Goal: Find specific fact: Find specific page/section

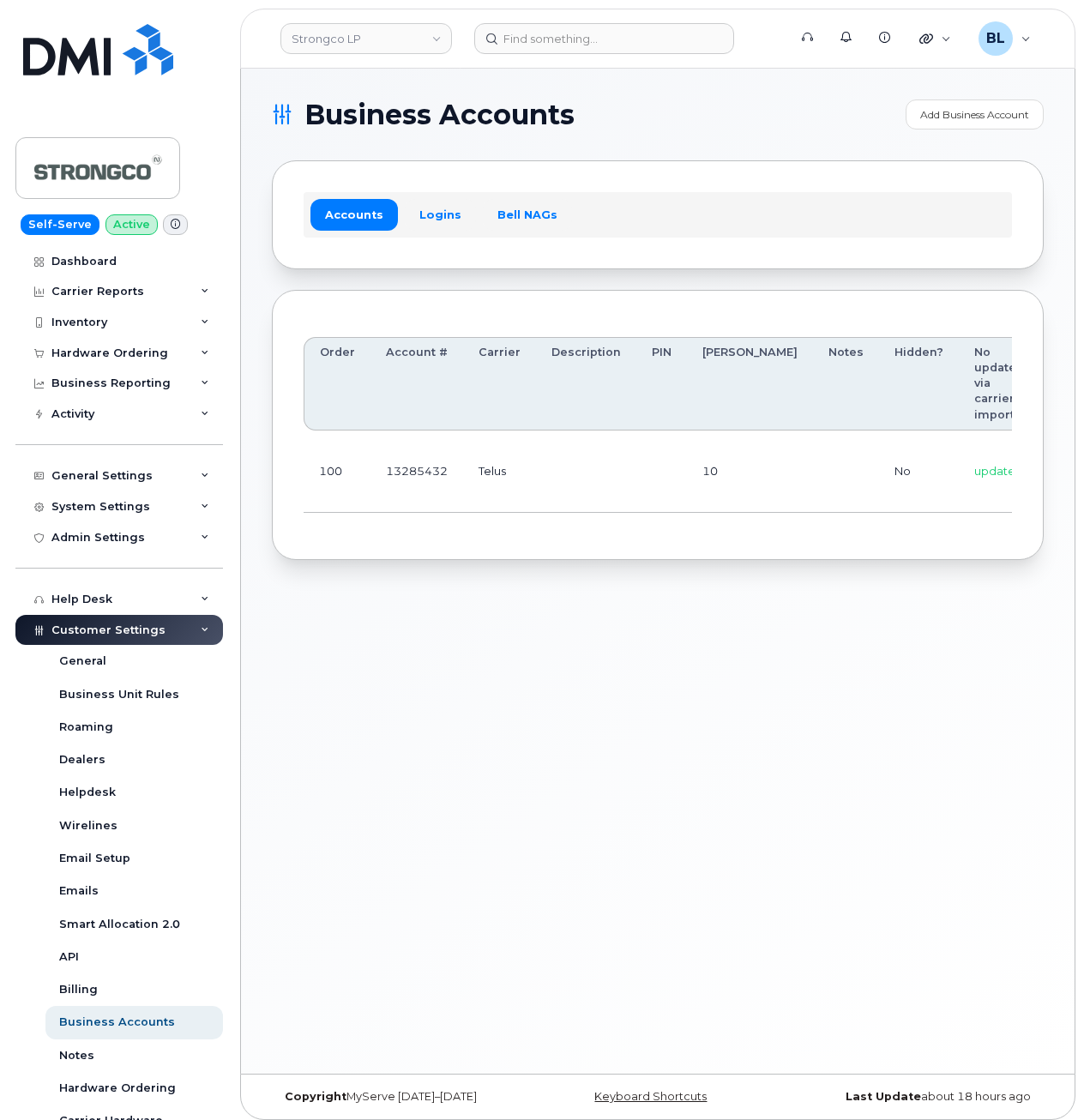
scroll to position [0, 174]
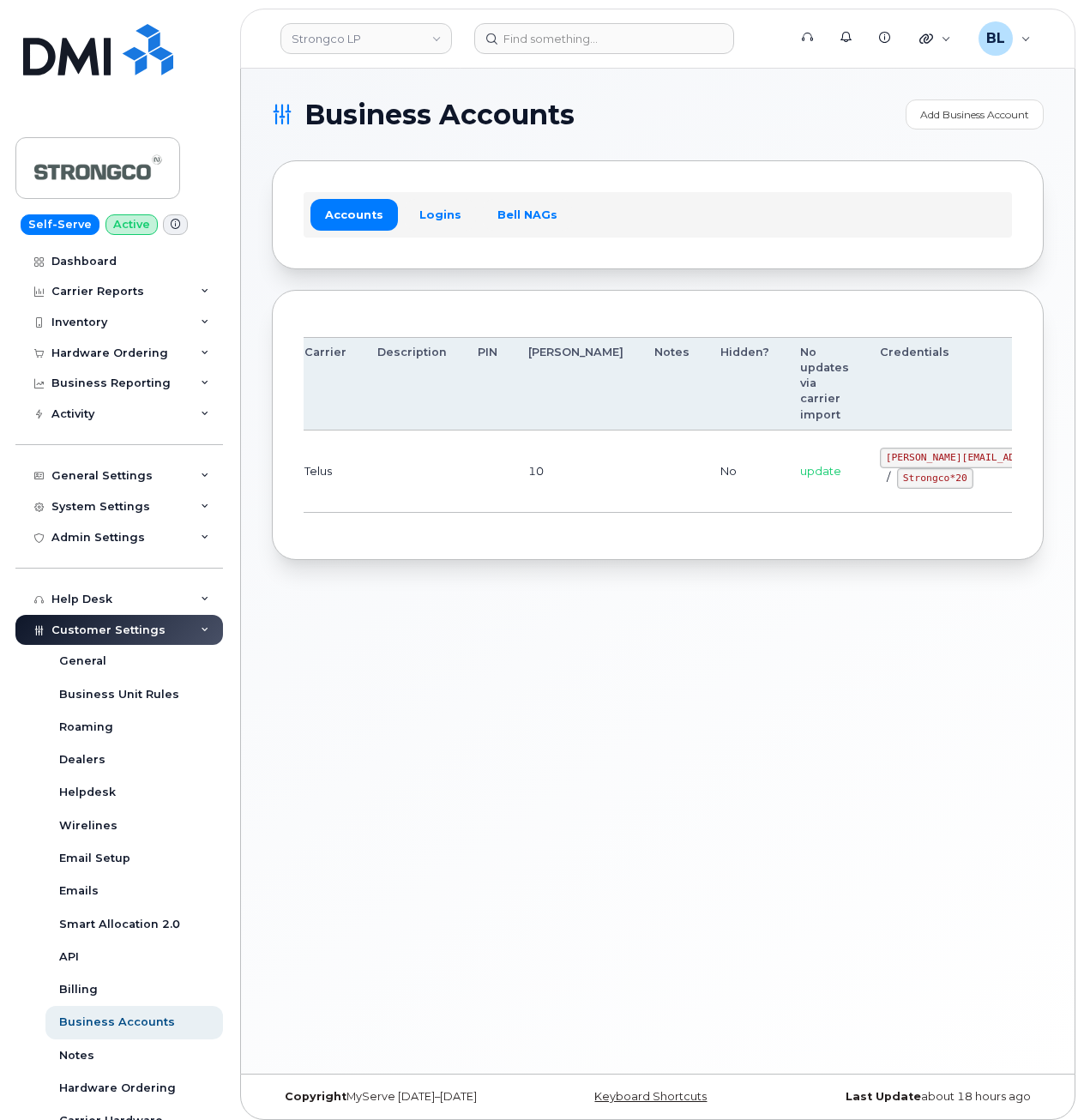
drag, startPoint x: 909, startPoint y: 501, endPoint x: 964, endPoint y: 527, distance: 60.8
drag, startPoint x: 789, startPoint y: 456, endPoint x: 905, endPoint y: 455, distance: 116.0
click at [905, 455] on td "GHada@strongco.com / Strongco*20" at bounding box center [1007, 472] width 283 height 83
copy code "GHada@strongco.com"
drag, startPoint x: 818, startPoint y: 469, endPoint x: 885, endPoint y: 487, distance: 69.4
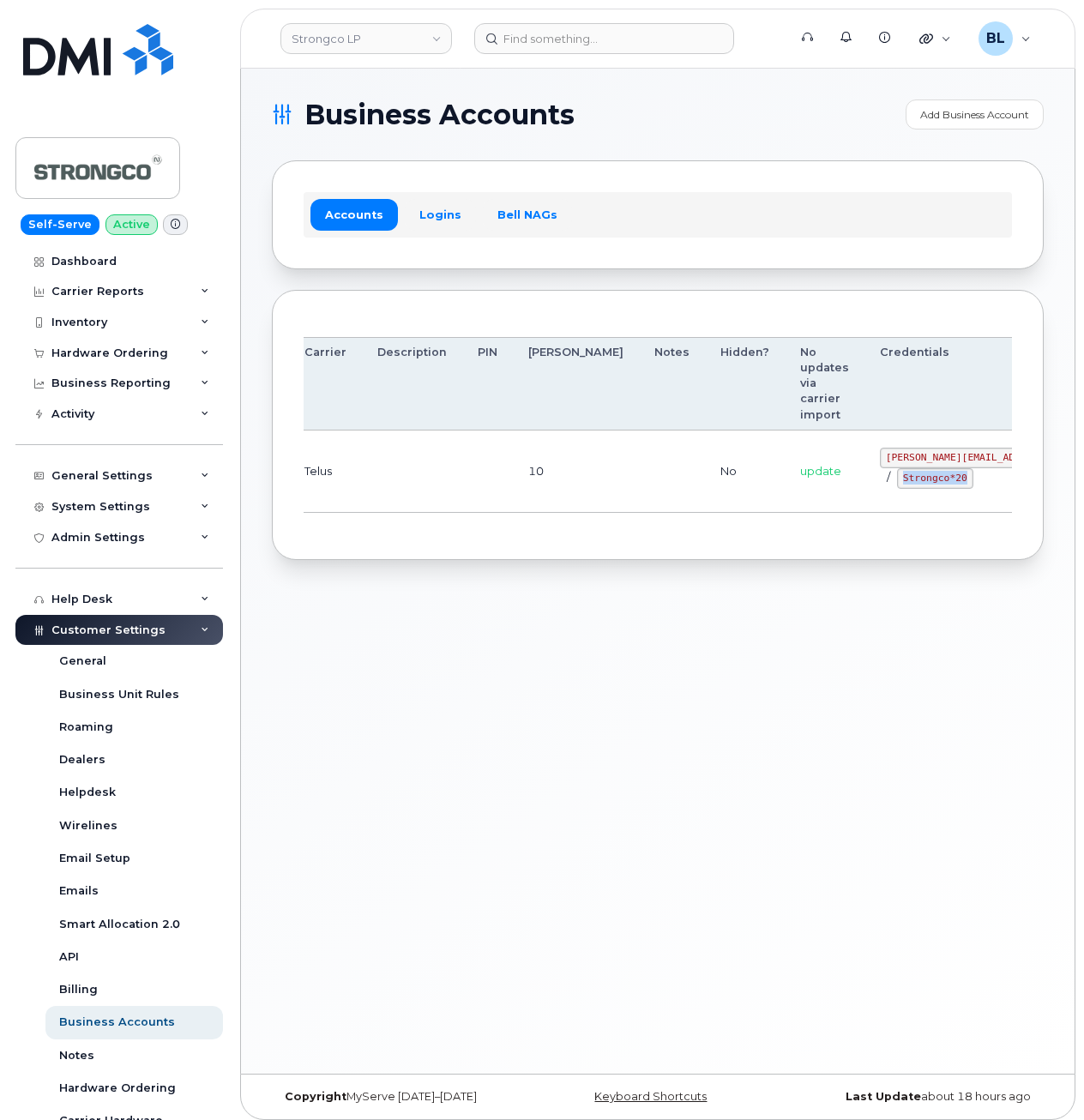
click at [885, 487] on div "GHada@strongco.com / Strongco*20" at bounding box center [1006, 468] width 252 height 41
copy code "Strongco*20"
drag, startPoint x: 452, startPoint y: 685, endPoint x: 477, endPoint y: 646, distance: 46.3
click at [452, 685] on div "Business Accounts Add Business Account Accounts Logins Bell NAGs Order Account …" at bounding box center [658, 571] width 833 height 1006
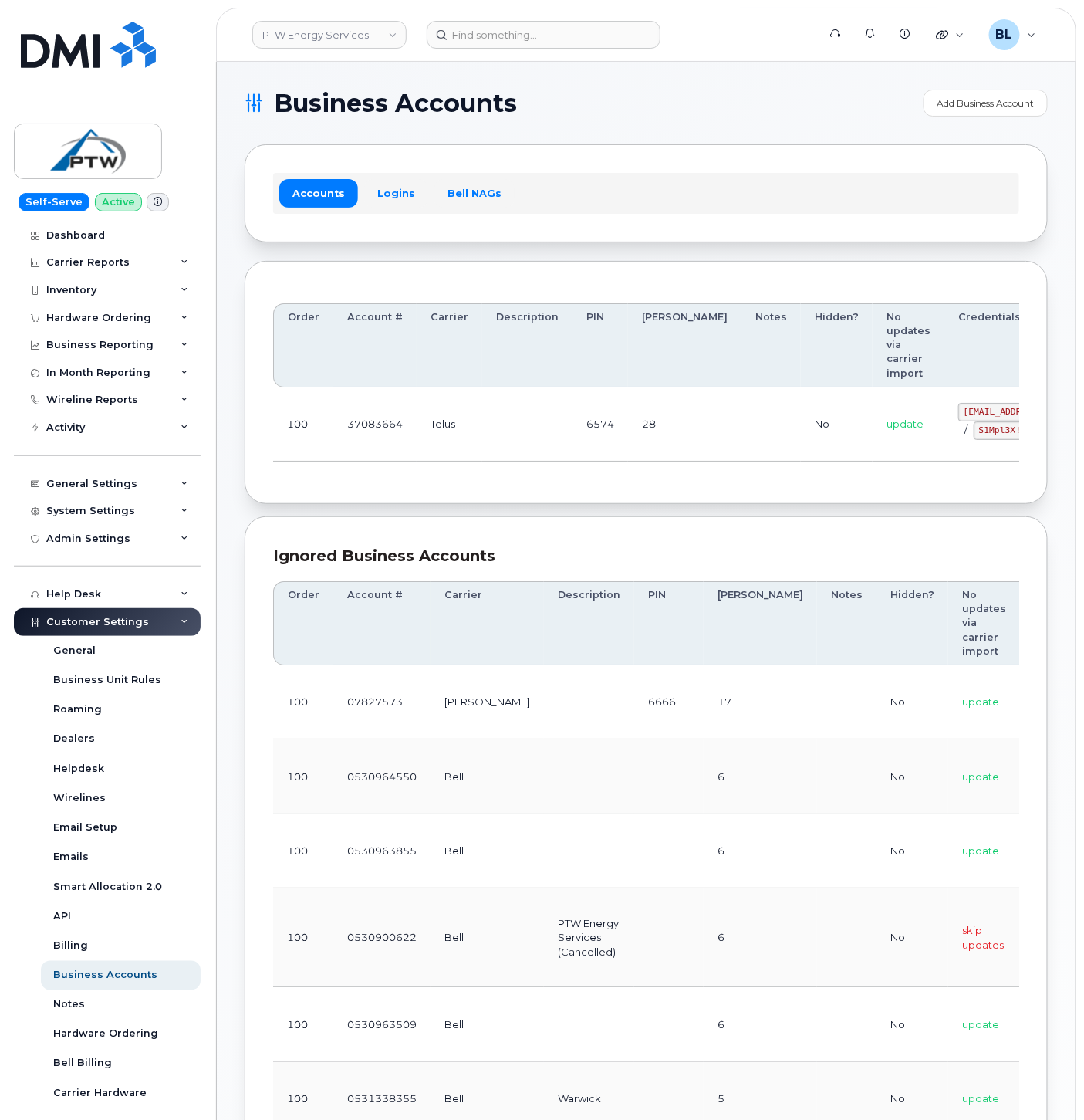
drag, startPoint x: 580, startPoint y: 433, endPoint x: 807, endPoint y: 438, distance: 227.1
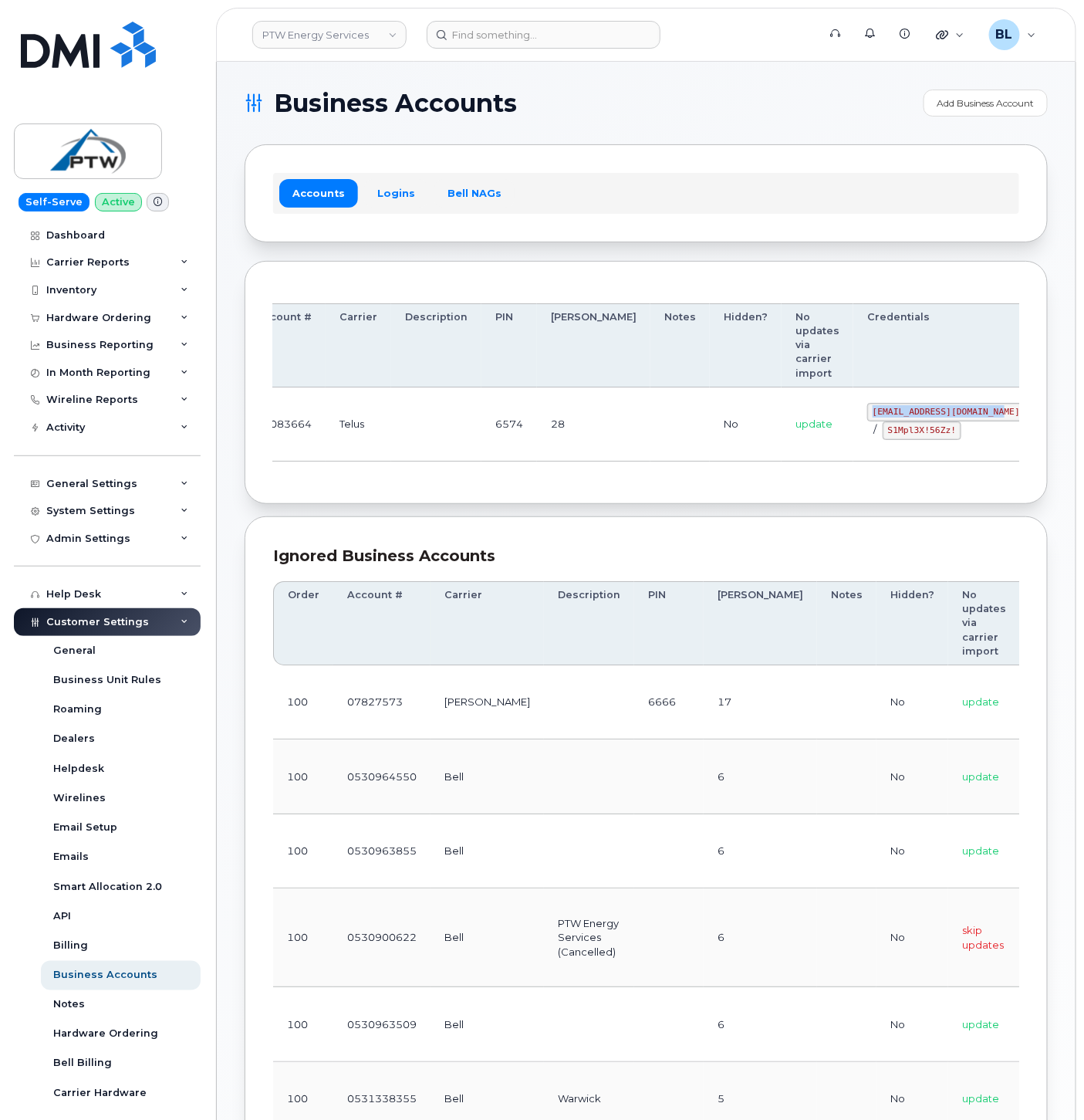
drag, startPoint x: 904, startPoint y: 414, endPoint x: 914, endPoint y: 411, distance: 10.4
click at [914, 411] on code "svc_simplex@ptwenergy.com" at bounding box center [946, 411] width 158 height 18
copy code "svc_simplex@ptwenergy.com"
drag, startPoint x: 818, startPoint y: 445, endPoint x: 804, endPoint y: 443, distance: 14.1
click at [853, 445] on td "svc_simplex@ptwenergy.com / S1Mpl3X!56Zz!" at bounding box center [946, 425] width 186 height 74
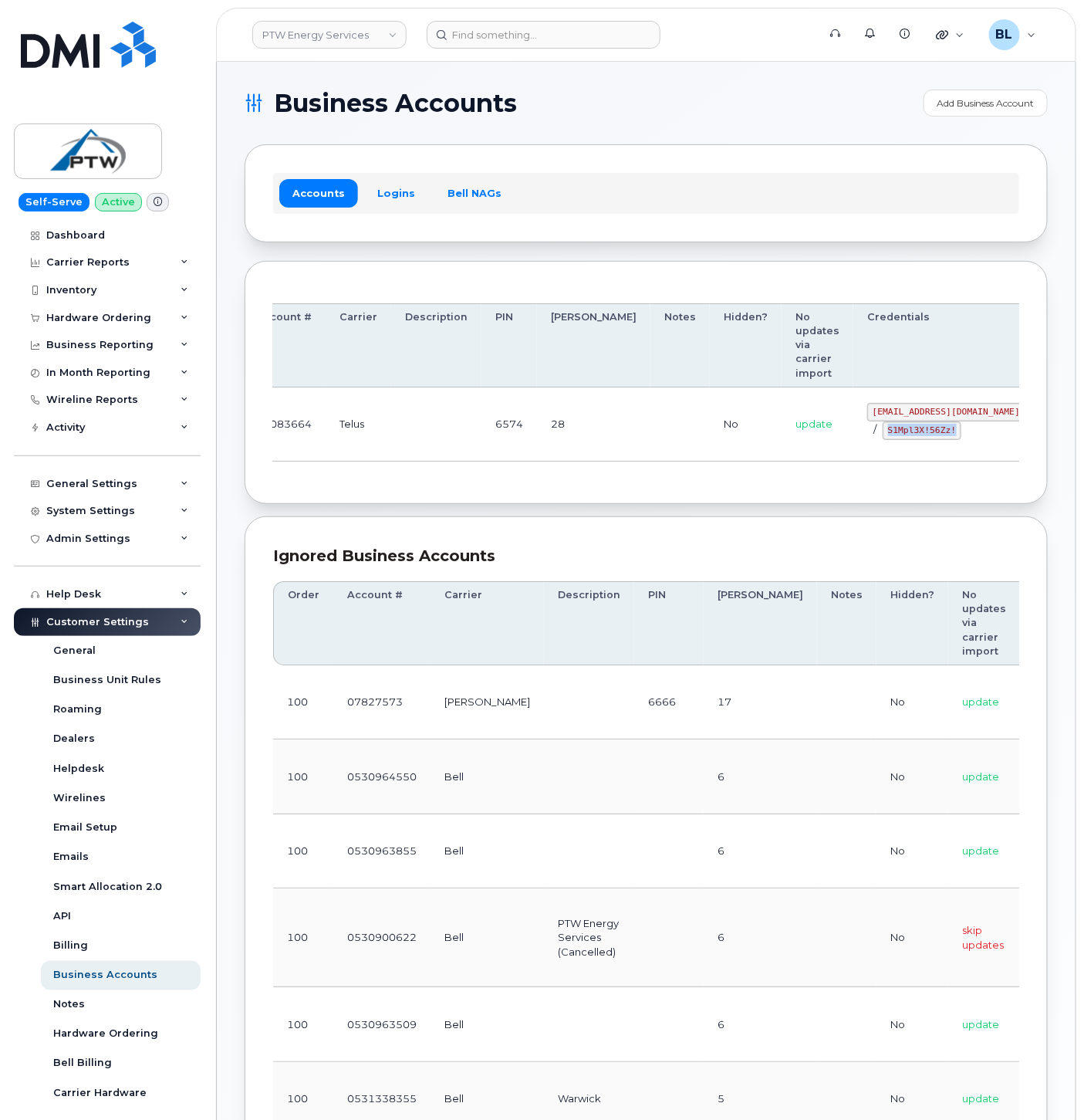
drag, startPoint x: 801, startPoint y: 434, endPoint x: 874, endPoint y: 434, distance: 73.0
click at [874, 434] on div "svc_simplex@ptwenergy.com / S1Mpl3X!56Zz!" at bounding box center [946, 421] width 158 height 37
copy code "S1Mpl3X!56Zz!"
click at [751, 520] on section "Business Accounts Add Business Account Accounts Logins Bell NAGs Order Account …" at bounding box center [646, 919] width 803 height 1659
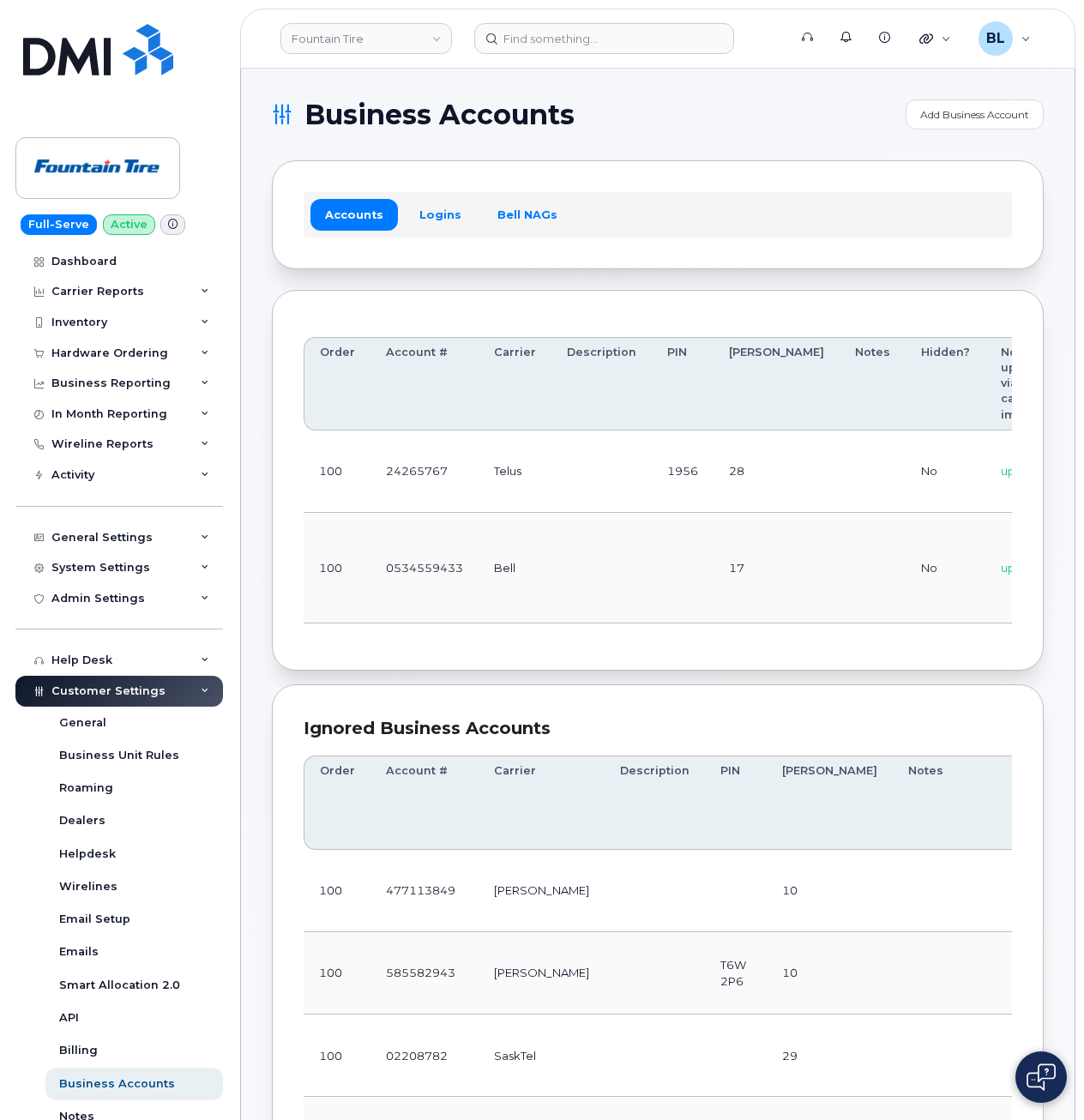
drag, startPoint x: 528, startPoint y: 585, endPoint x: 603, endPoint y: 527, distance: 94.8
click at [528, 585] on td "Bell" at bounding box center [515, 569] width 73 height 111
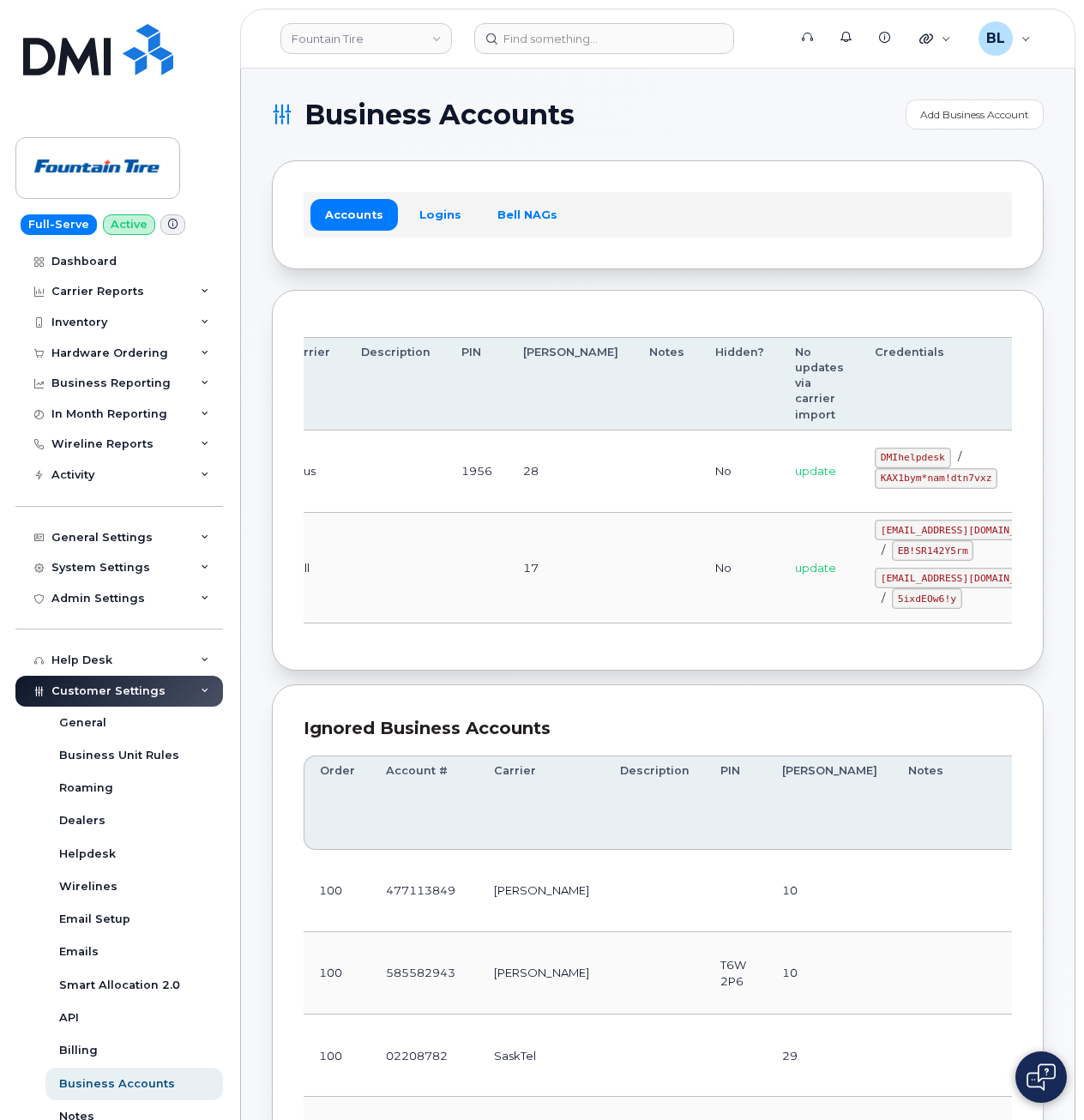
drag, startPoint x: 539, startPoint y: 489, endPoint x: 920, endPoint y: 473, distance: 381.3
drag, startPoint x: 791, startPoint y: 452, endPoint x: 855, endPoint y: 459, distance: 64.4
click at [875, 459] on code "DMIhelpdesk" at bounding box center [913, 457] width 76 height 20
copy code "DMIhelpdesk"
drag, startPoint x: 577, startPoint y: 491, endPoint x: 711, endPoint y: 489, distance: 134.0
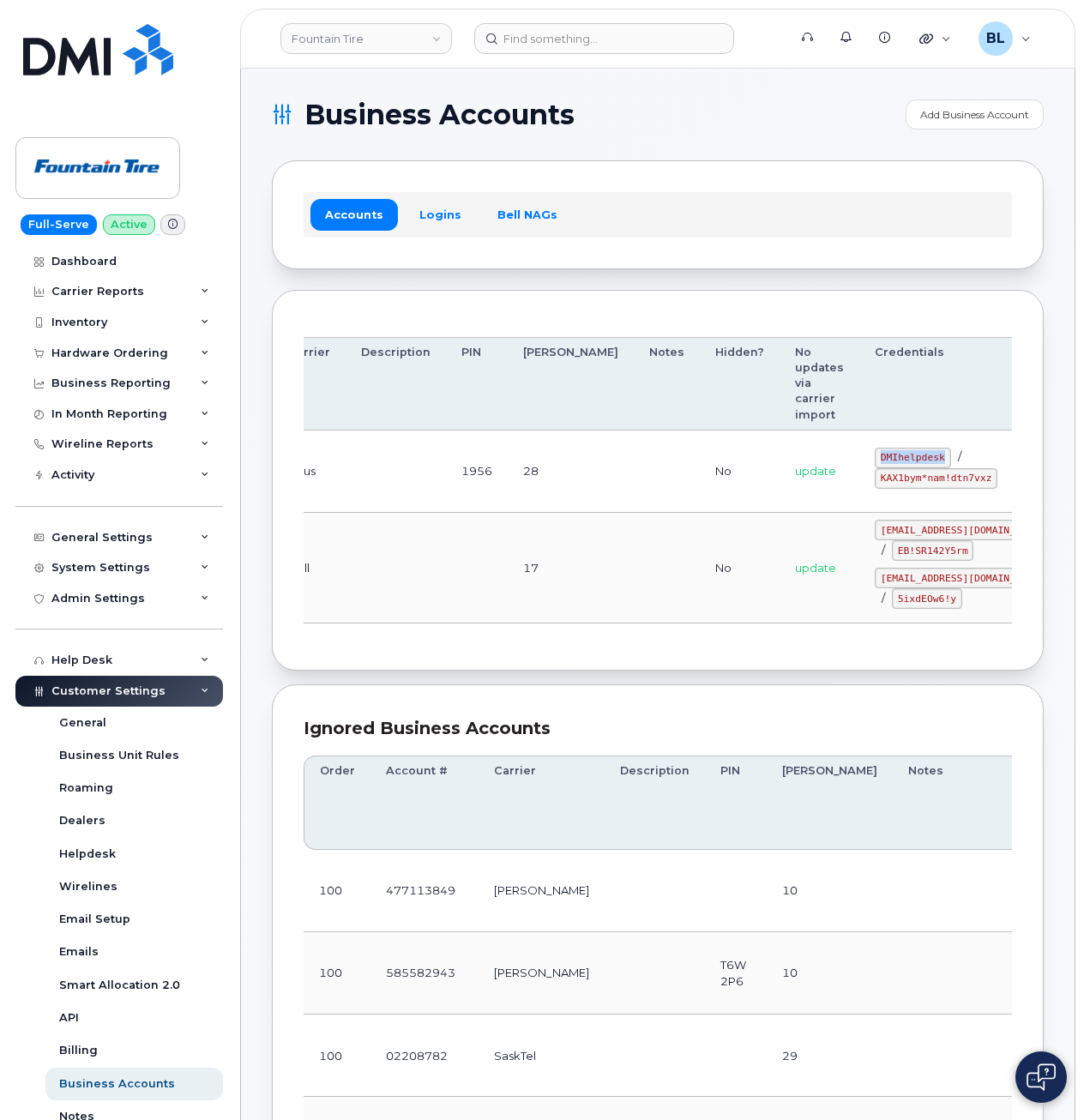
click at [634, 488] on td at bounding box center [666, 472] width 66 height 83
drag, startPoint x: 789, startPoint y: 479, endPoint x: 907, endPoint y: 490, distance: 118.5
click at [907, 490] on td "DMIhelpdesk / KAX1bym*nam!dtn7vxz" at bounding box center [963, 472] width 207 height 83
copy code "KAX1bym*nam!dtn7vxz"
click at [491, 446] on td "1956" at bounding box center [477, 472] width 62 height 83
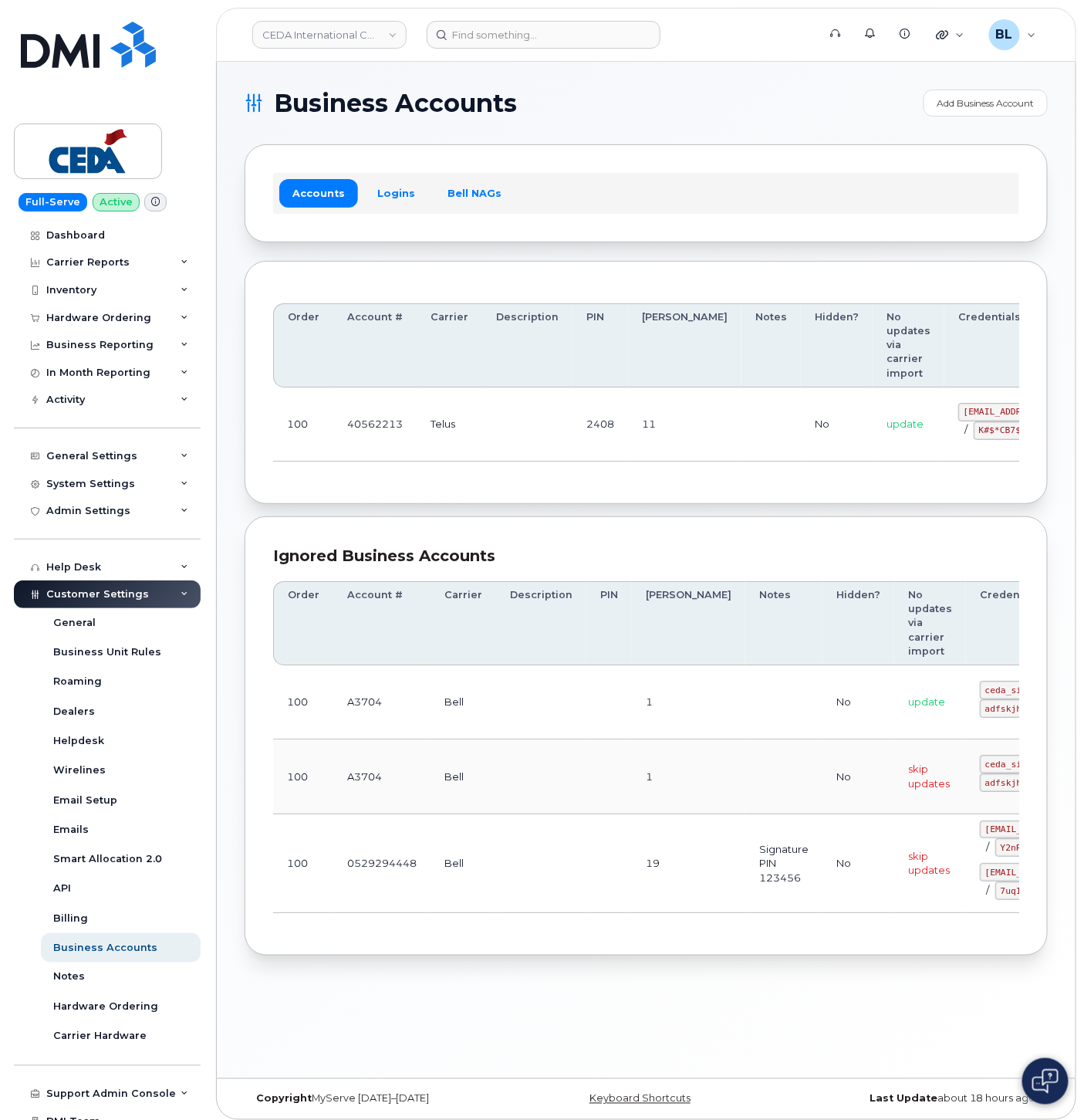
drag, startPoint x: 499, startPoint y: 429, endPoint x: 888, endPoint y: 407, distance: 389.6
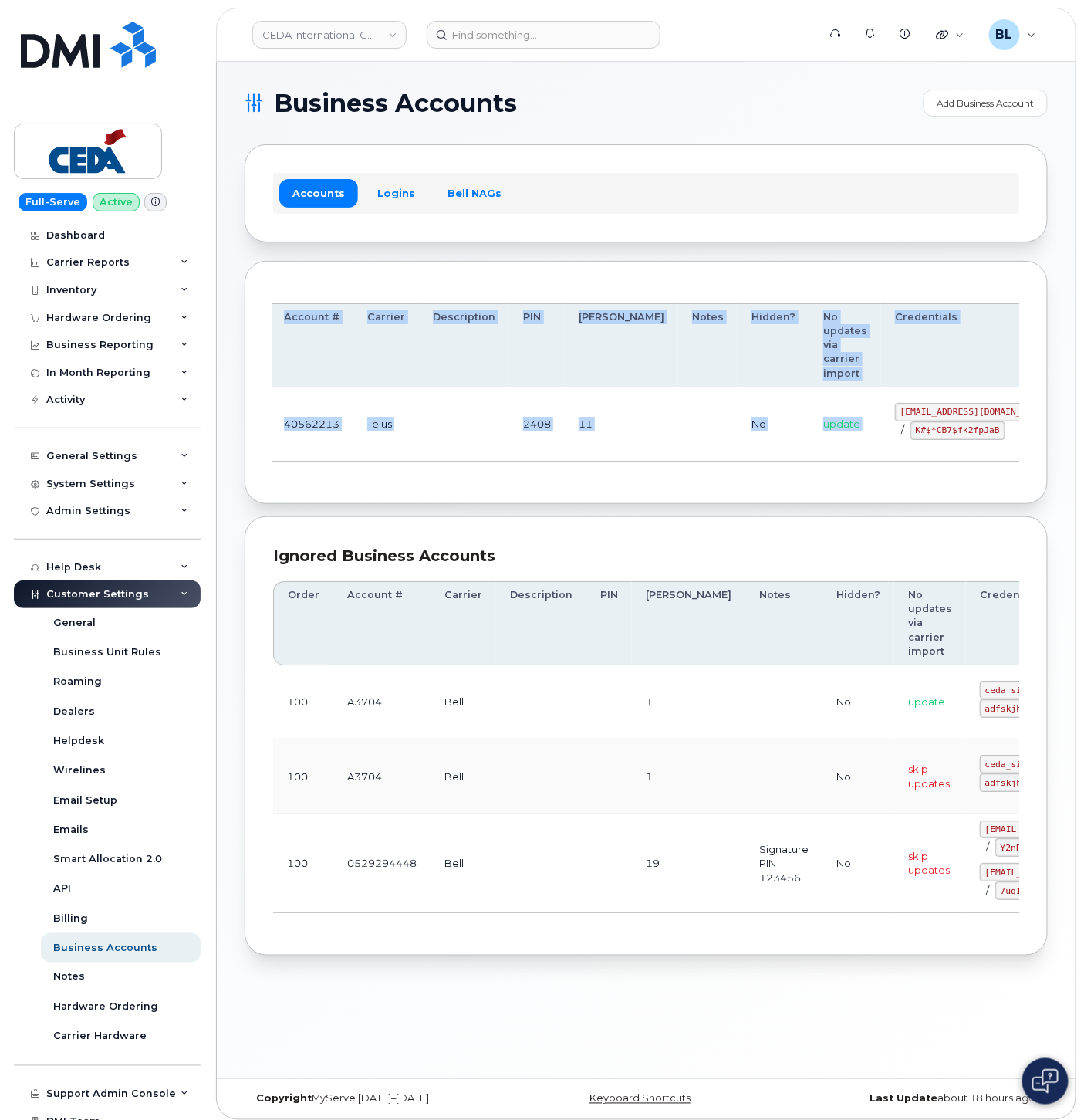
scroll to position [0, 91]
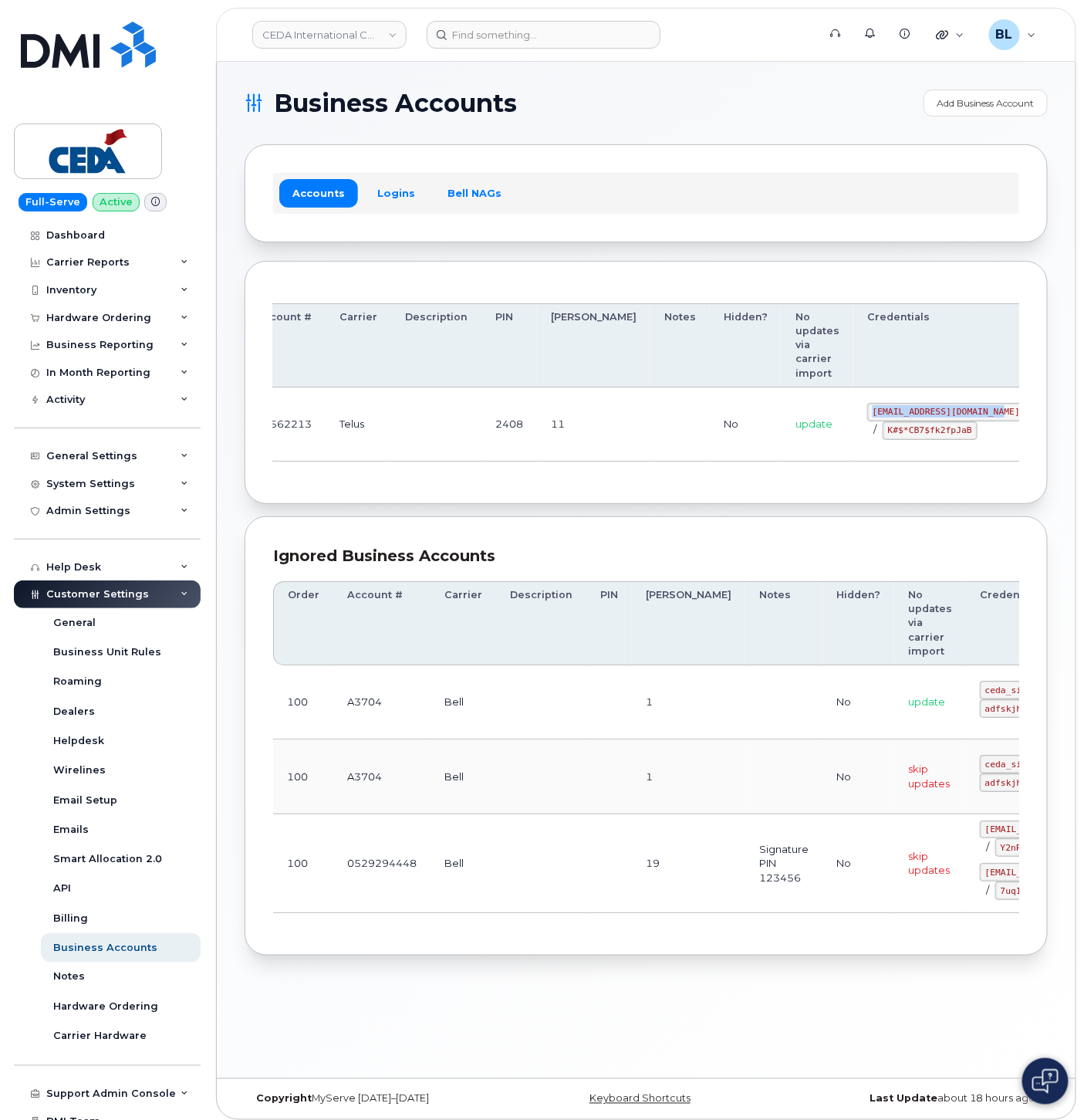
drag, startPoint x: 879, startPoint y: 411, endPoint x: 916, endPoint y: 407, distance: 37.2
click at [916, 407] on code "simplex_SRV@cedagroup.com" at bounding box center [946, 411] width 158 height 18
copy code "simplex_SRV@cedagroup.com"
drag, startPoint x: 805, startPoint y: 433, endPoint x: 884, endPoint y: 432, distance: 79.0
click at [884, 433] on code "K#$*CB7$fk2fpJaB" at bounding box center [930, 430] width 95 height 18
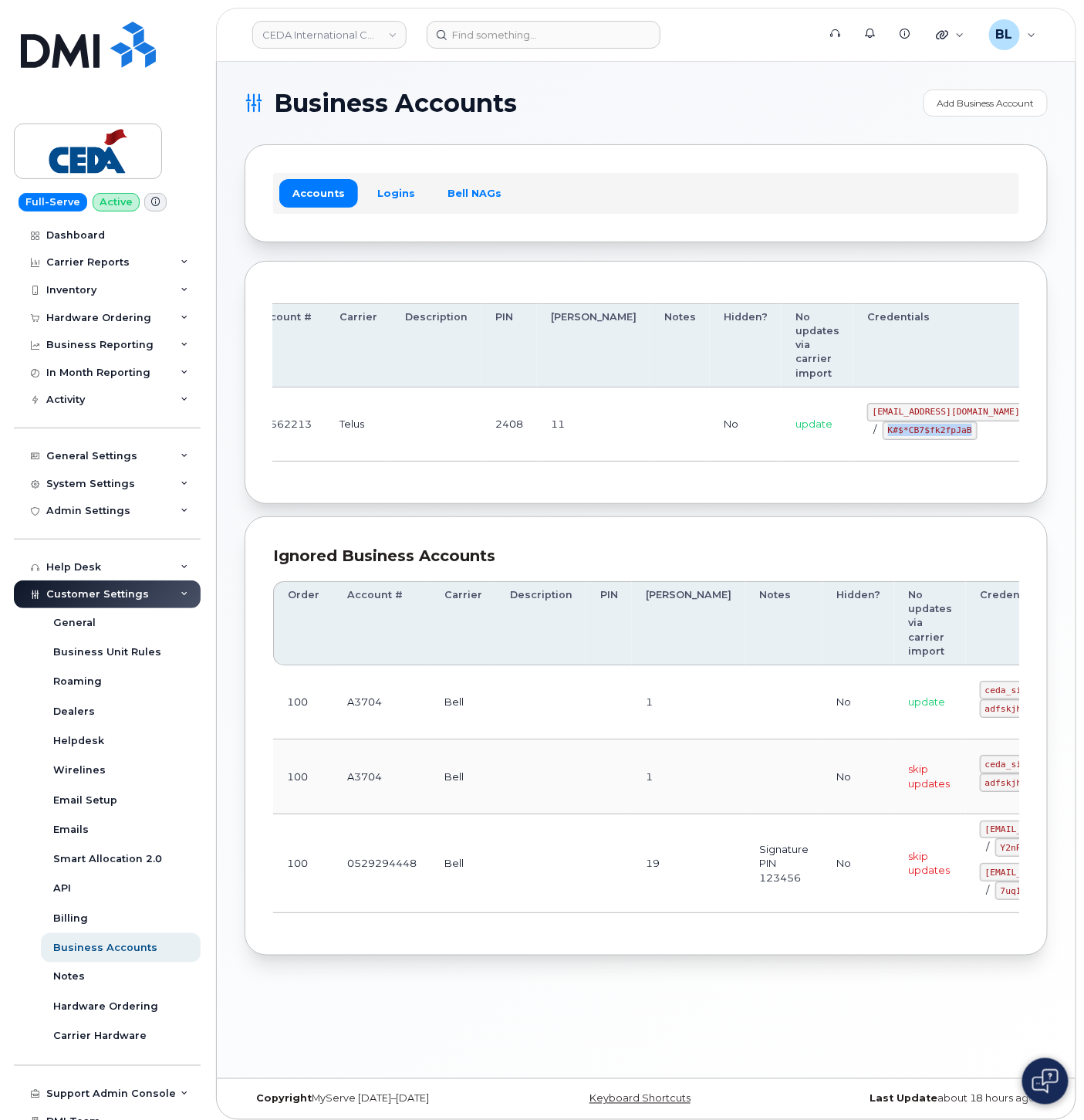
copy code "K#$*CB7$fk2fpJaB"
drag, startPoint x: 544, startPoint y: 496, endPoint x: 591, endPoint y: 132, distance: 367.0
click at [544, 496] on div "Order Account # Carrier Description PIN Bill Day Notes Hidden? No updates via c…" at bounding box center [646, 383] width 803 height 244
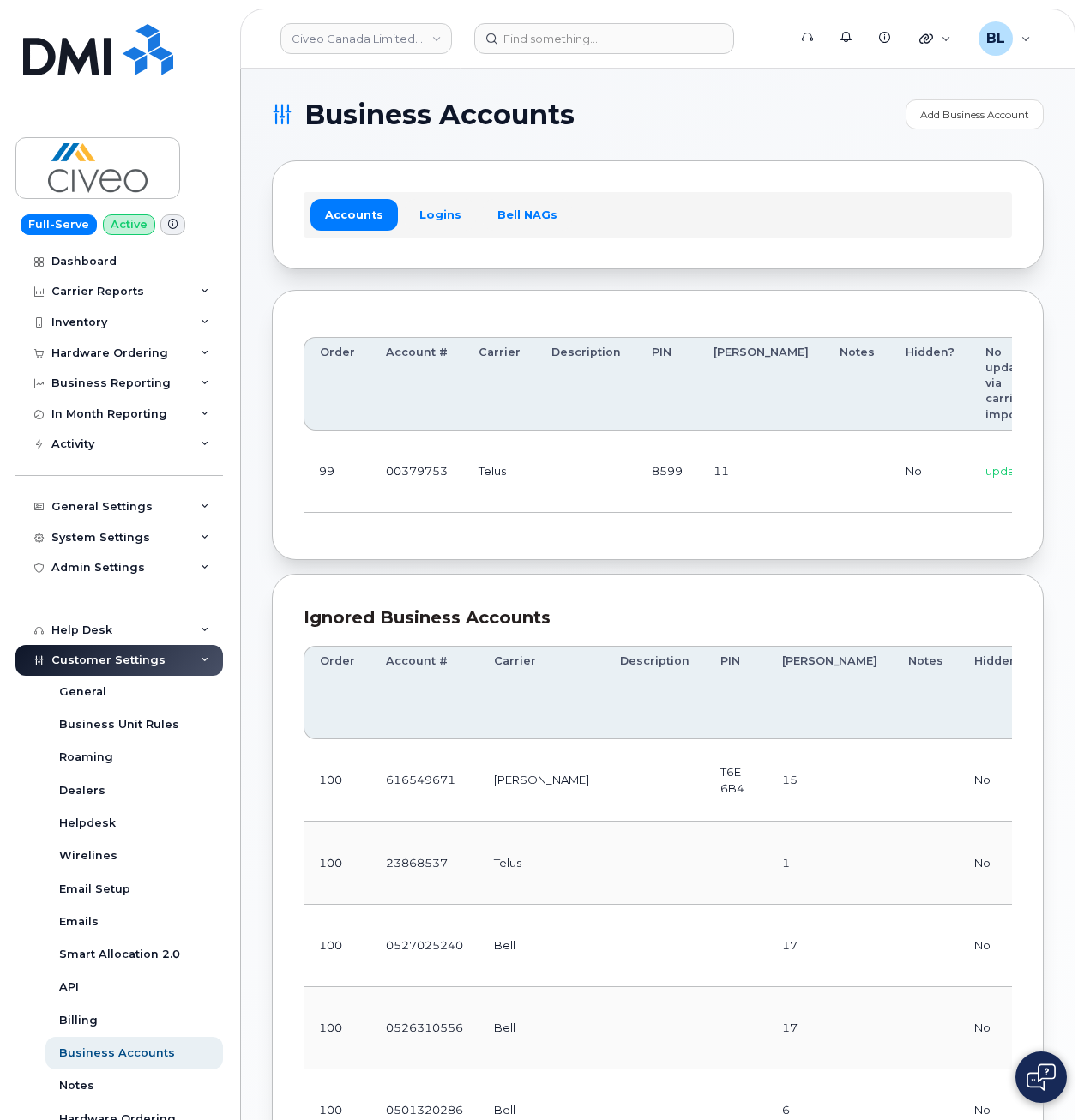
click at [514, 474] on td "Telus" at bounding box center [499, 472] width 73 height 83
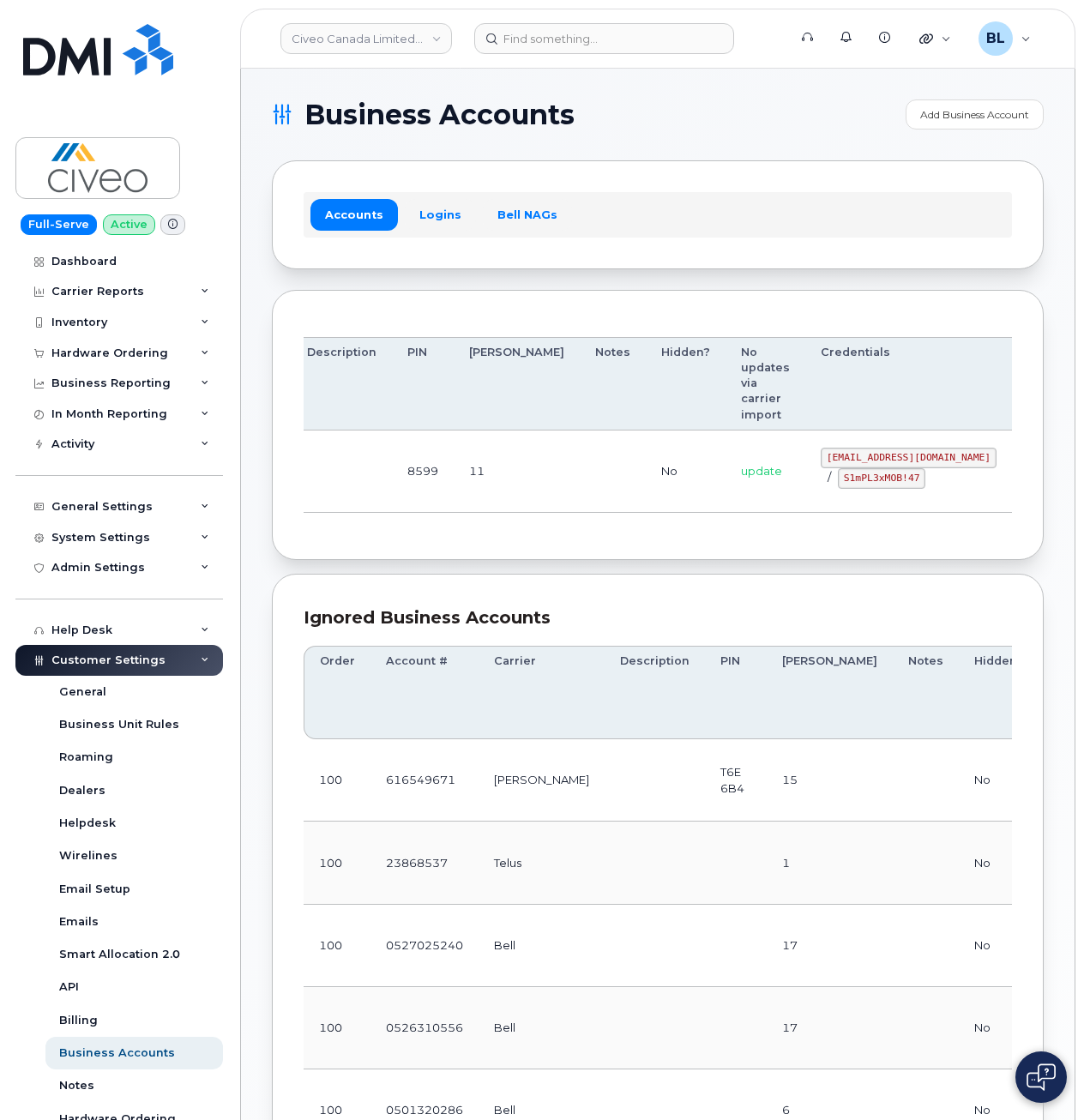
drag, startPoint x: 584, startPoint y: 467, endPoint x: 924, endPoint y: 476, distance: 340.1
drag, startPoint x: 727, startPoint y: 455, endPoint x: 894, endPoint y: 457, distance: 167.0
click at [894, 457] on td "[EMAIL_ADDRESS][DOMAIN_NAME] / S1mPL3xMOB!47" at bounding box center [908, 472] width 207 height 83
copy code "[EMAIL_ADDRESS][DOMAIN_NAME]"
drag, startPoint x: 459, startPoint y: 475, endPoint x: 520, endPoint y: 471, distance: 61.1
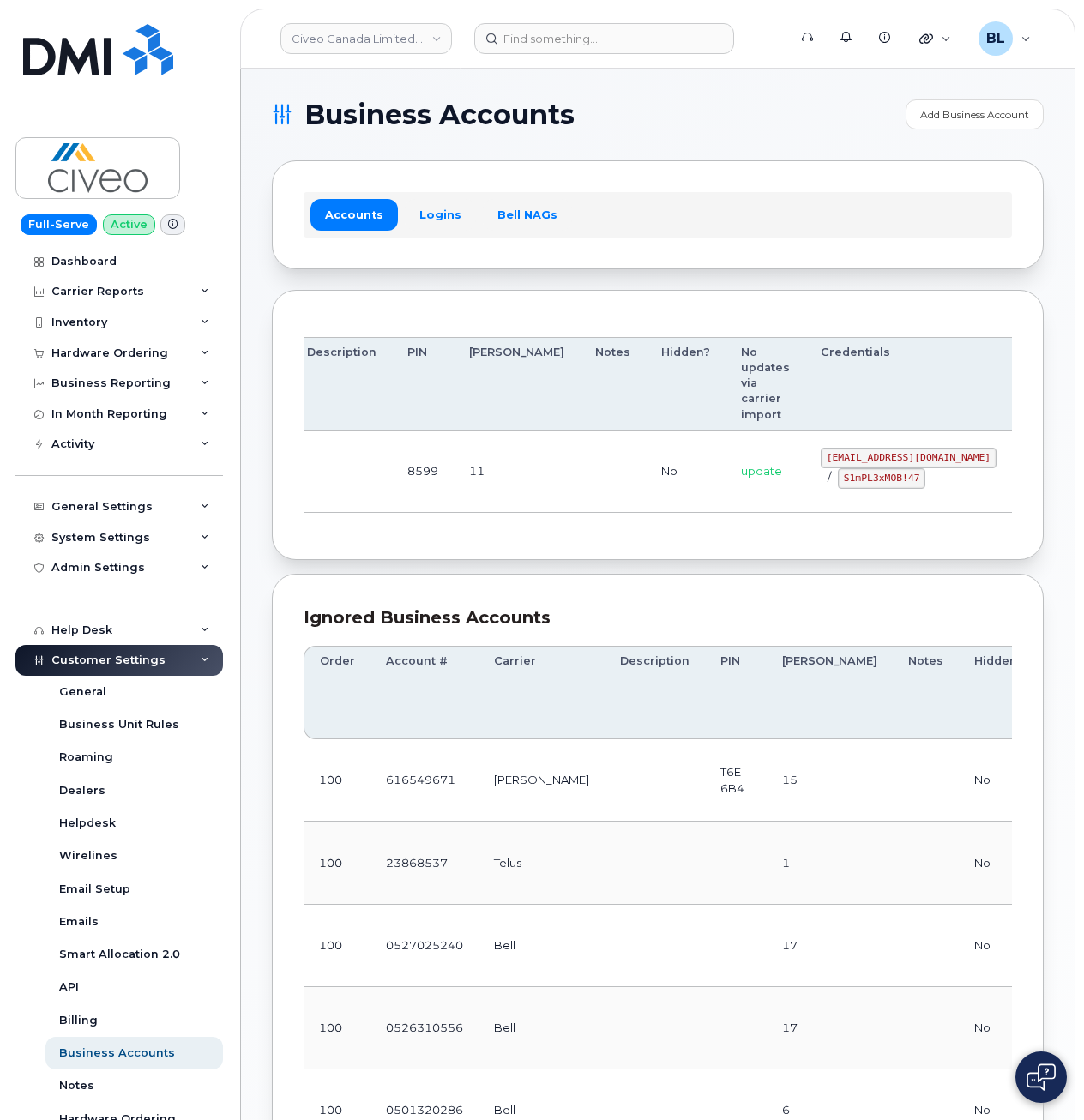
click at [476, 471] on td "11" at bounding box center [516, 472] width 126 height 83
click at [838, 480] on code "S1mPL3xMOB!47" at bounding box center [882, 478] width 88 height 20
drag, startPoint x: 753, startPoint y: 478, endPoint x: 829, endPoint y: 486, distance: 76.4
click at [838, 486] on code "S1mPL3xMOB!47" at bounding box center [882, 478] width 88 height 20
copy code "S1mPL3xMOB!47"
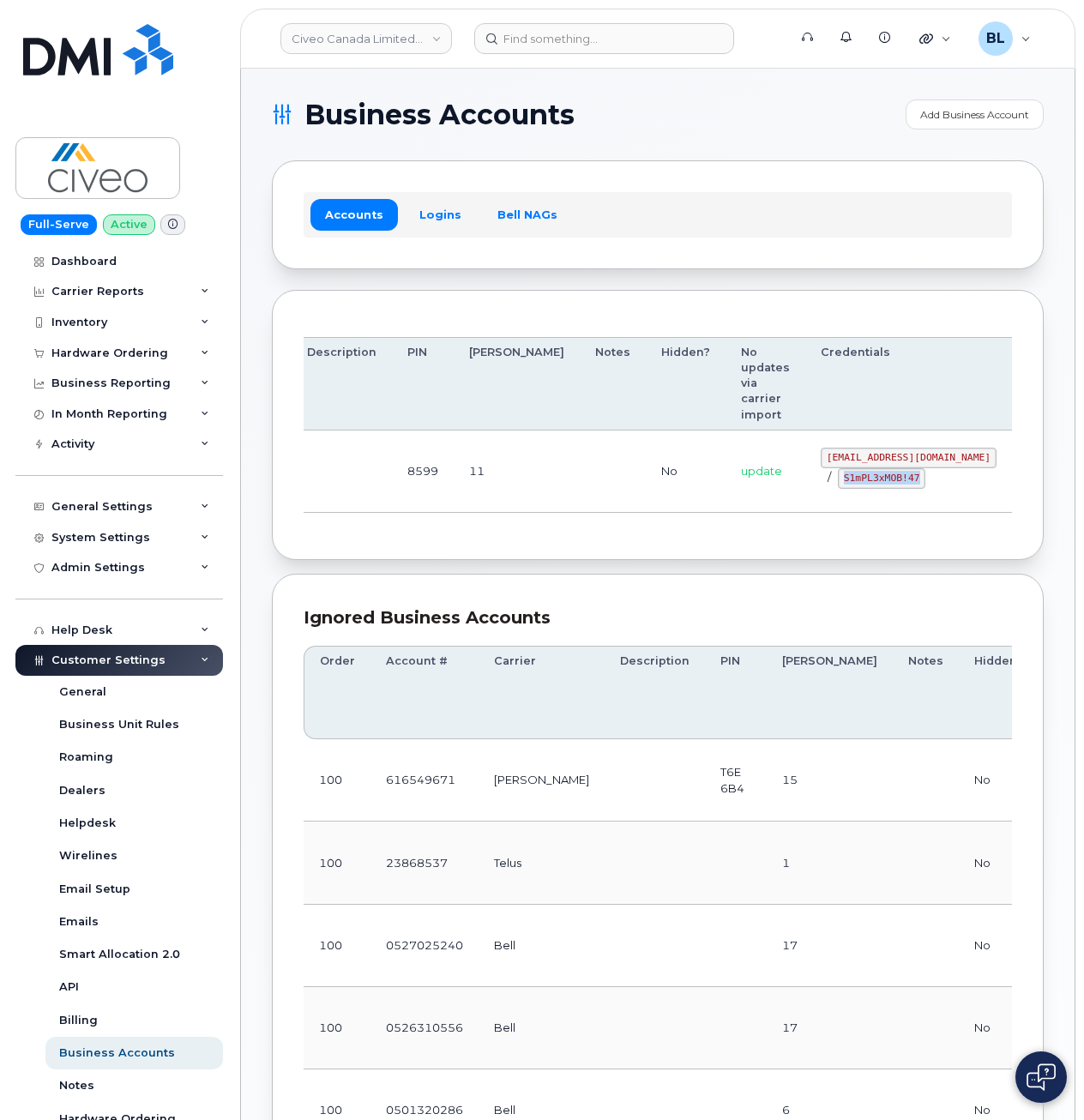
click at [491, 542] on div "Order Account # Carrier Description PIN [PERSON_NAME] Notes Hidden? No updates …" at bounding box center [658, 425] width 772 height 271
